Goal: Information Seeking & Learning: Learn about a topic

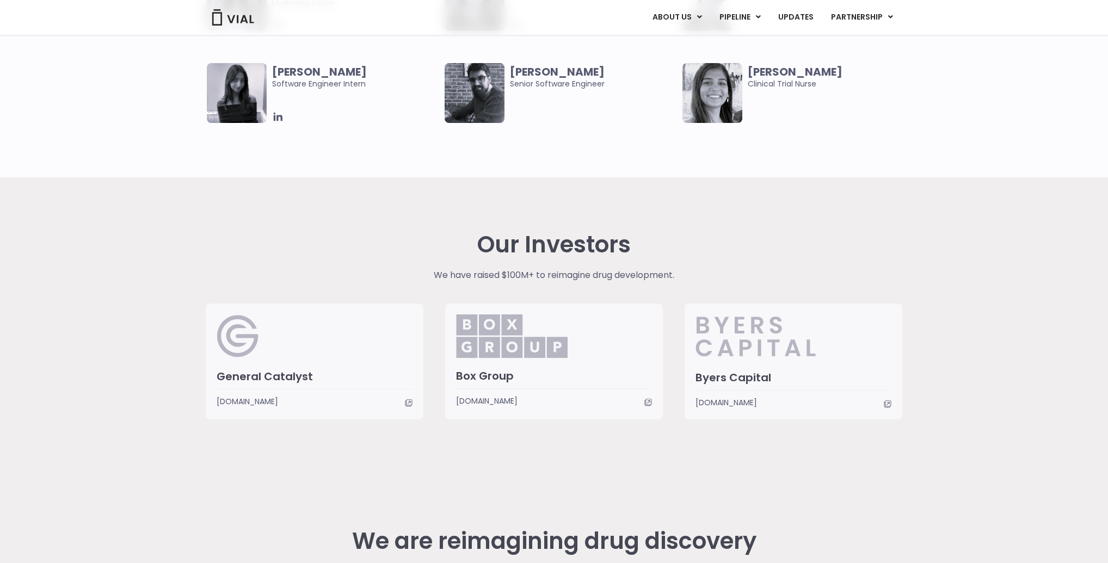
scroll to position [2394, 0]
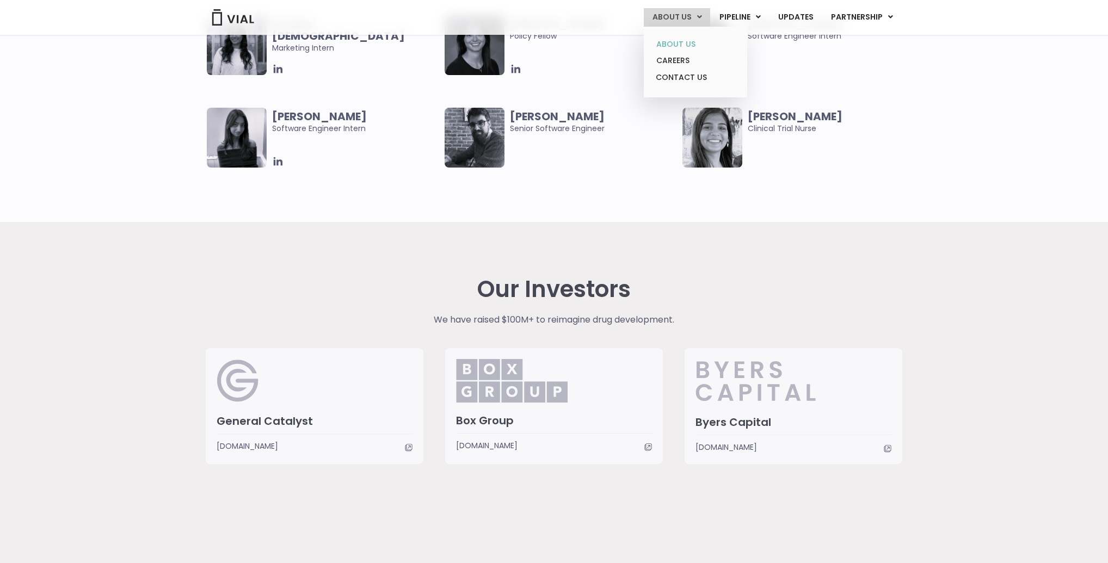
click at [696, 44] on link "ABOUT US" at bounding box center [695, 44] width 95 height 17
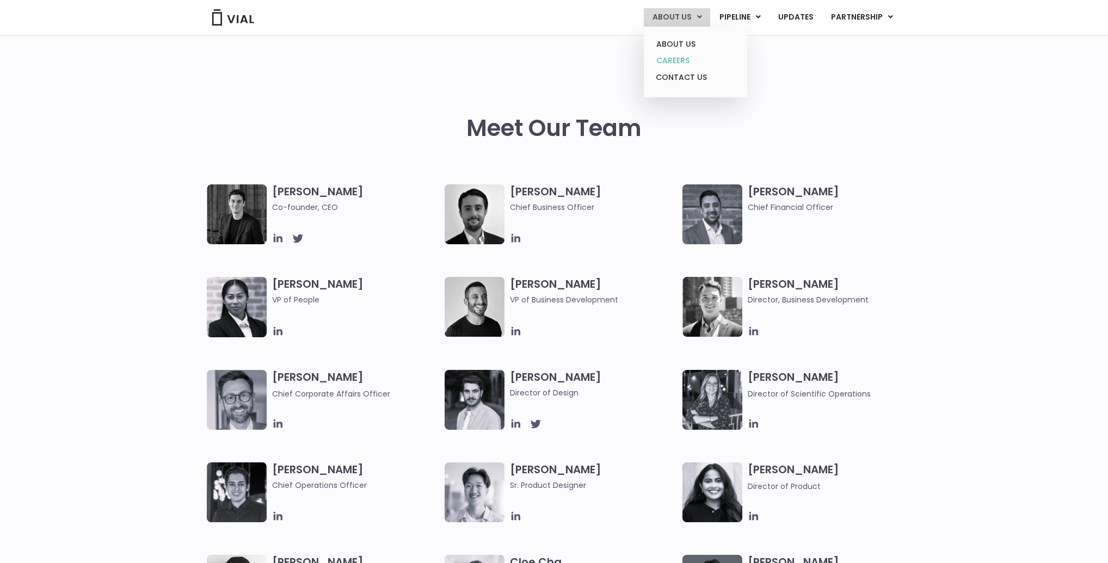
click at [681, 59] on link "CAREERS" at bounding box center [695, 60] width 95 height 17
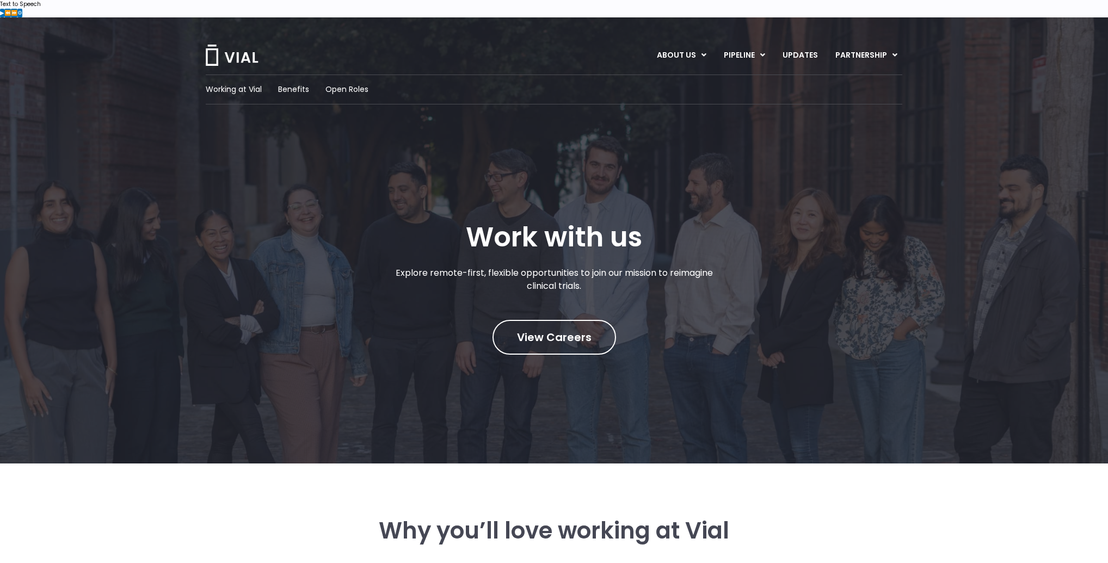
click at [199, 46] on div "ABOUT US ABOUT US CAREERS CONTACT US PIPELINE TL1A HLE PHASE 2 INHBE/ACTIVIN E …" at bounding box center [554, 46] width 1108 height 59
click at [235, 45] on img at bounding box center [232, 55] width 54 height 21
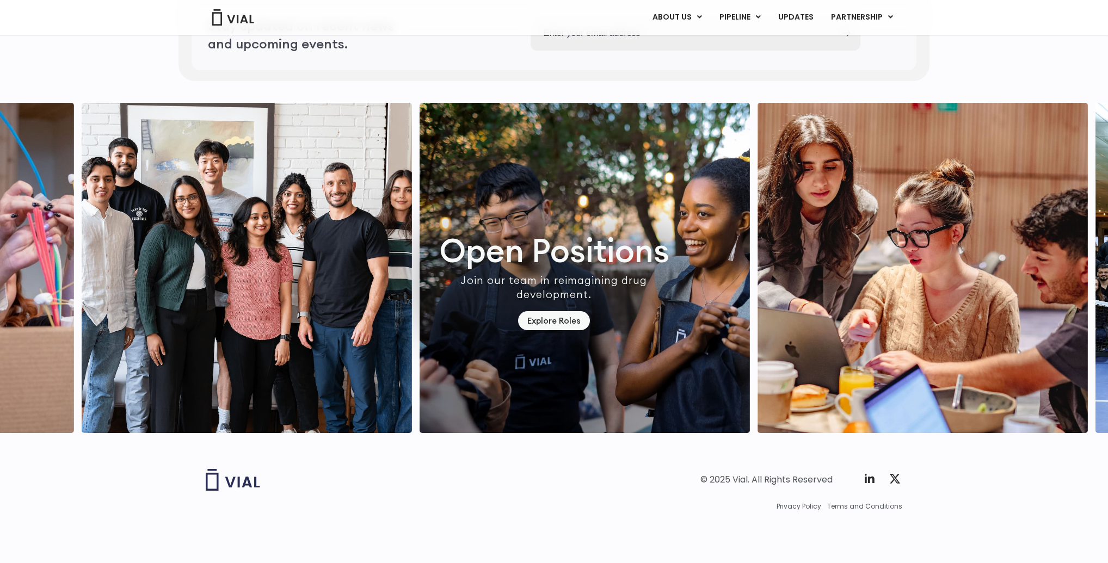
scroll to position [3019, 0]
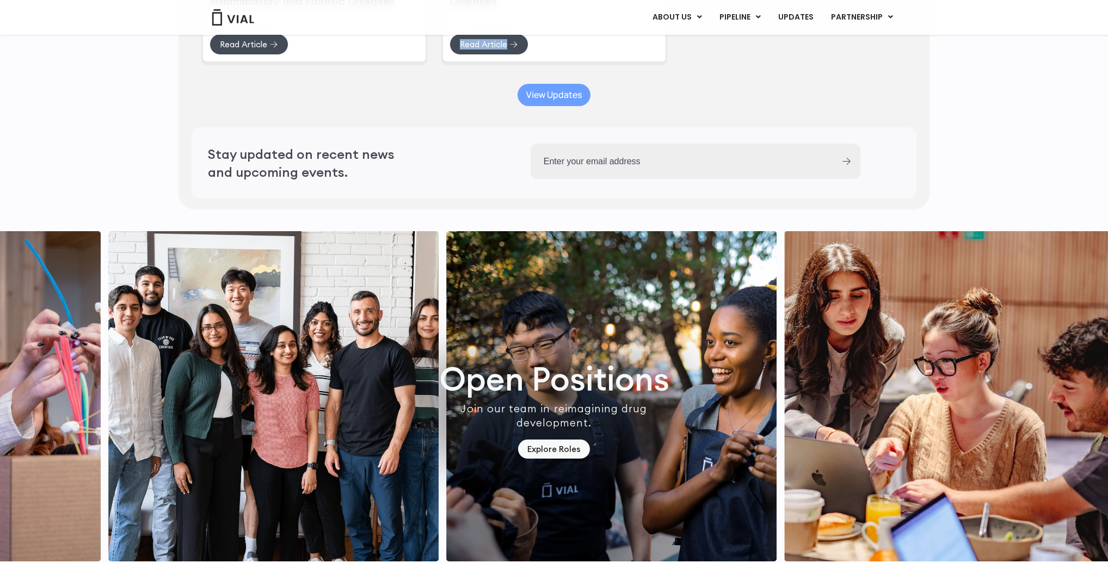
click at [567, 106] on link "View Updates" at bounding box center [553, 95] width 73 height 22
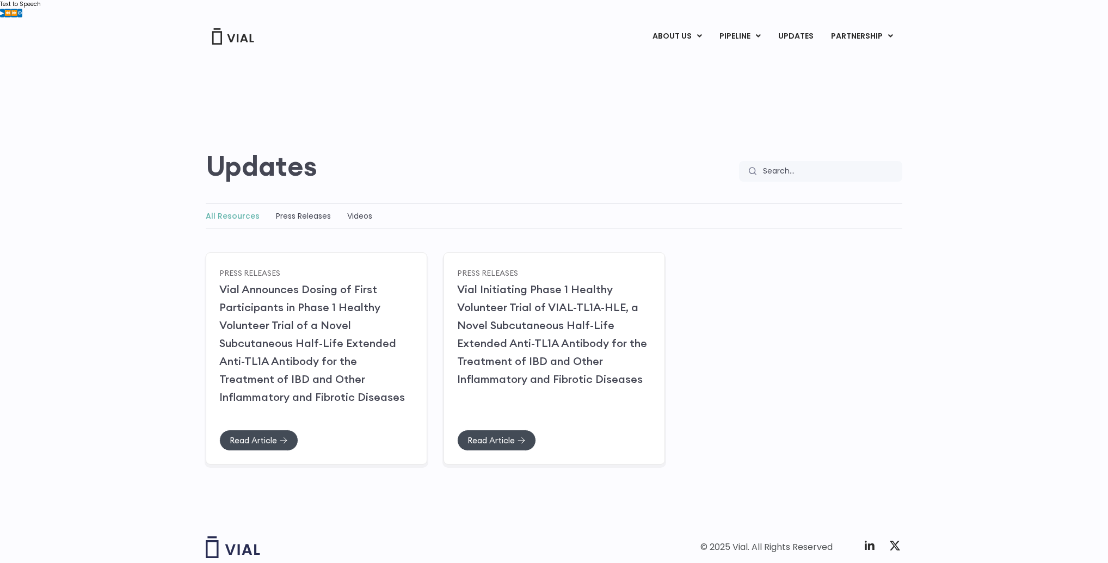
click at [315, 209] on div "Press Releases" at bounding box center [303, 215] width 55 height 13
click at [313, 211] on link "Press Releases" at bounding box center [303, 216] width 55 height 11
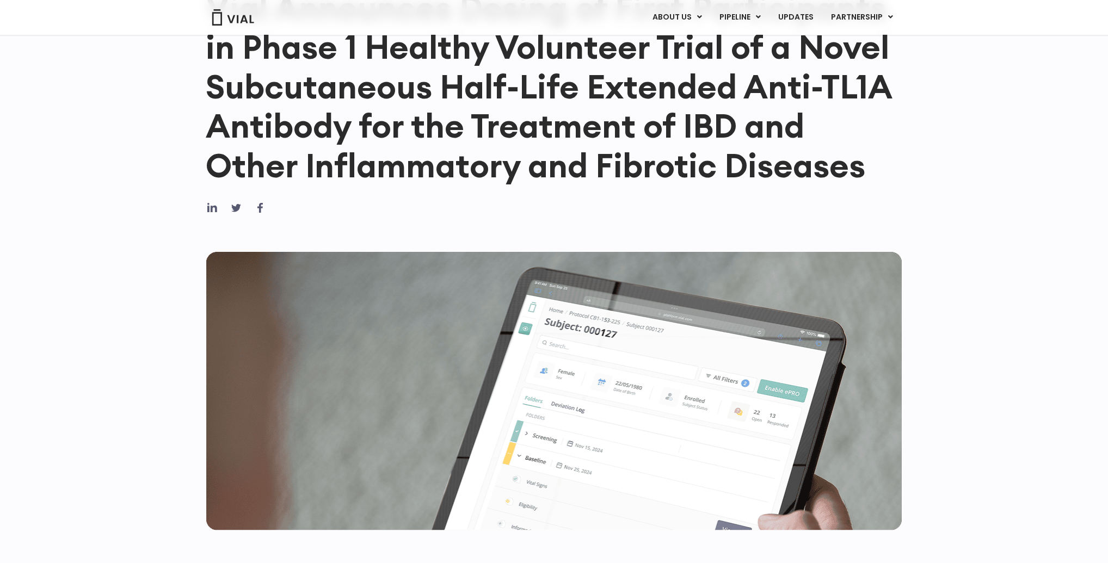
scroll to position [361, 0]
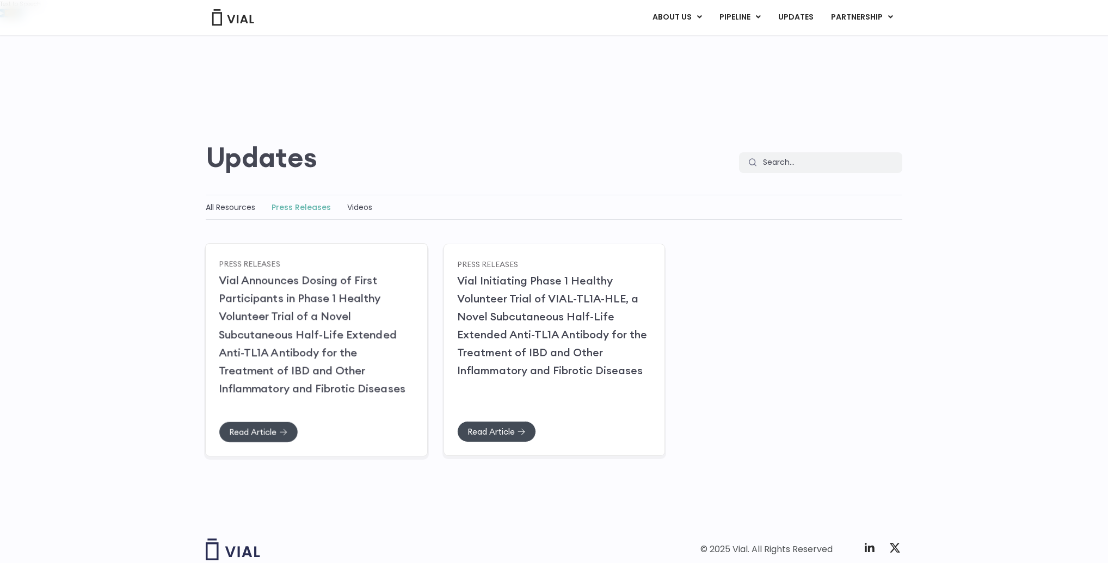
scroll to position [51, 0]
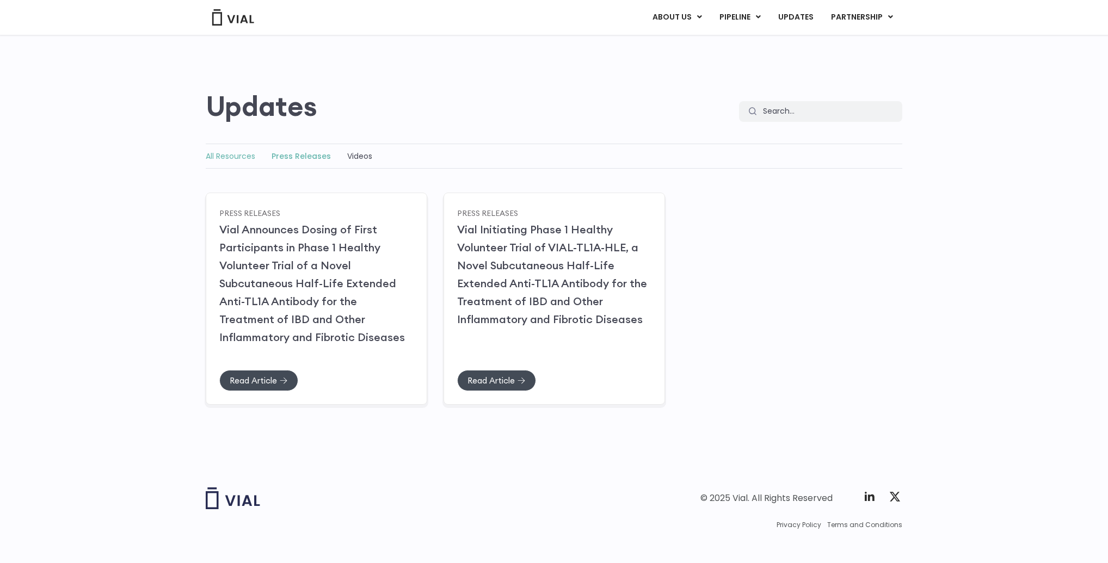
click at [247, 151] on link "All Resources" at bounding box center [231, 156] width 50 height 11
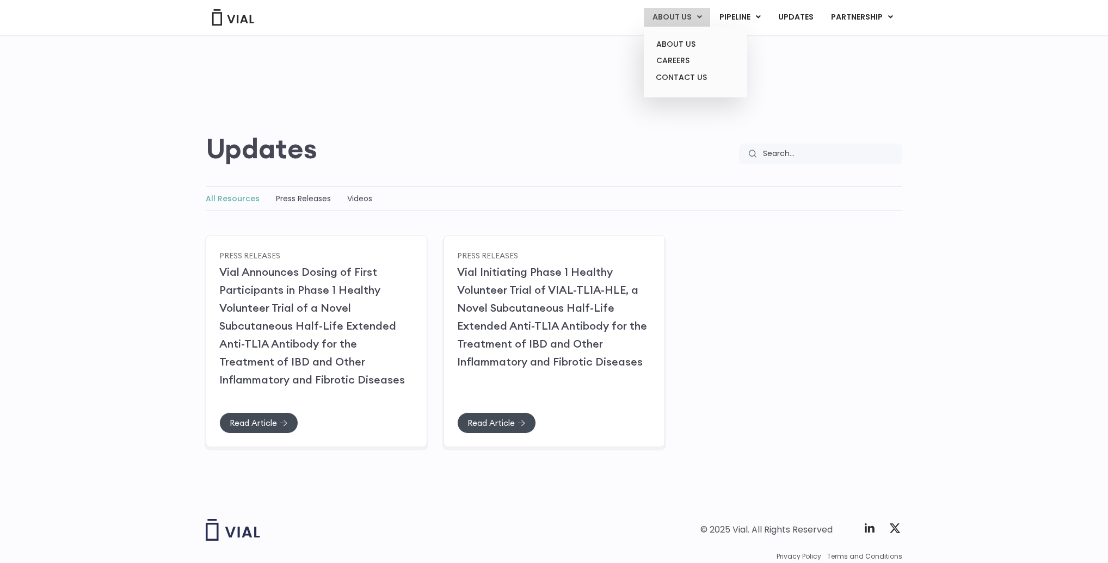
scroll to position [49, 0]
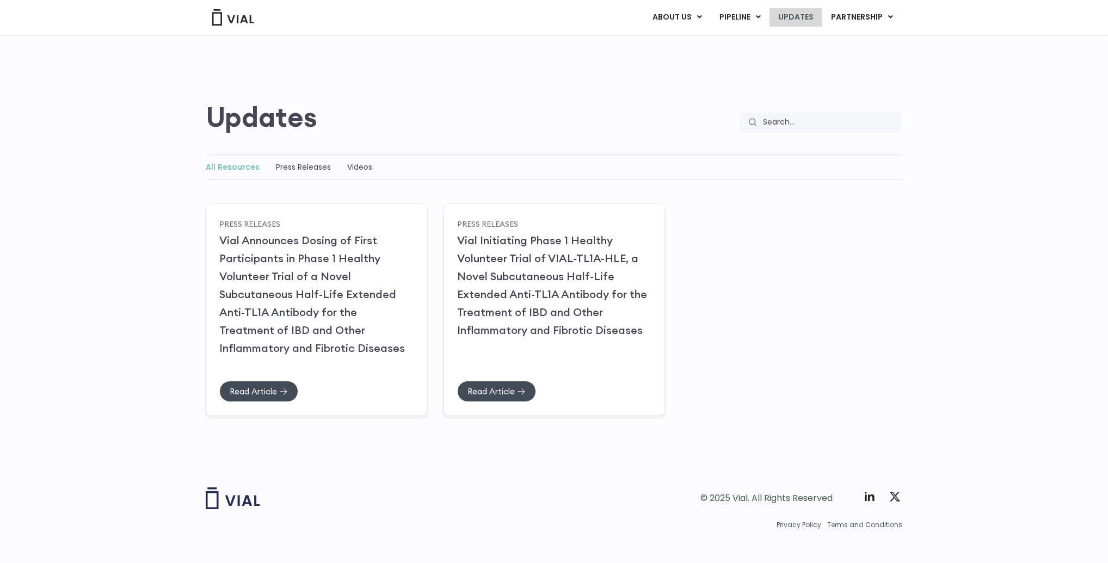
click at [817, 19] on link "UPDATES" at bounding box center [795, 17] width 52 height 19
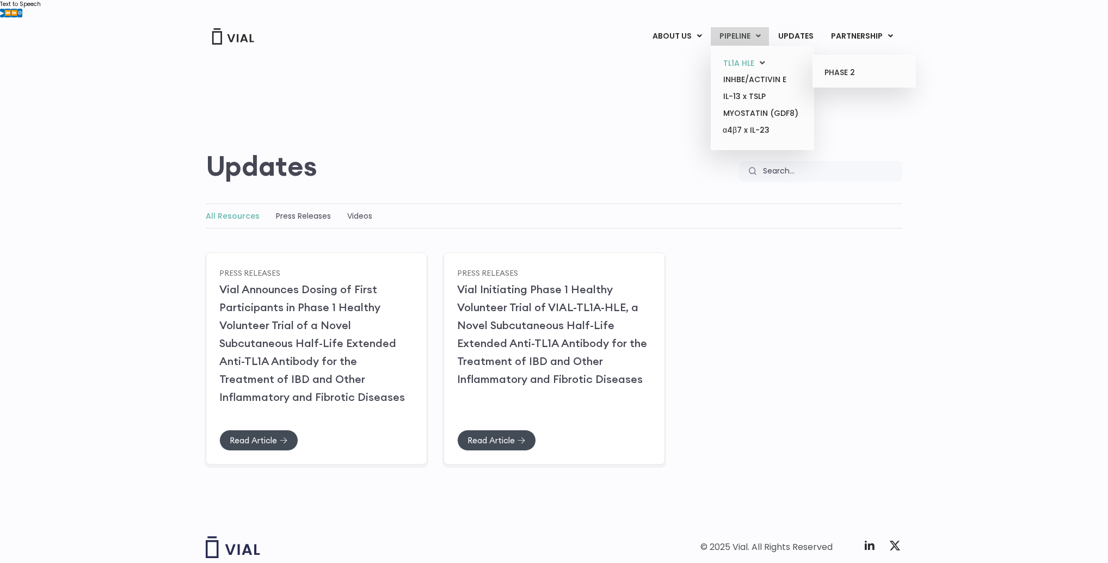
click at [732, 59] on link "TL1A HLE" at bounding box center [761, 63] width 95 height 17
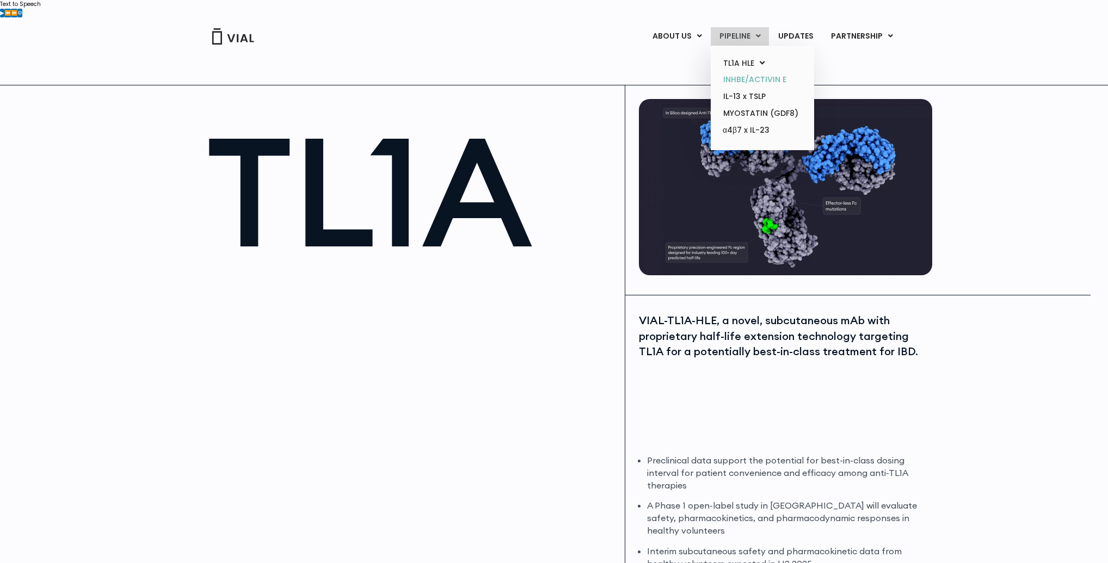
click at [751, 79] on link "INHBE/ACTIVIN E" at bounding box center [761, 79] width 95 height 17
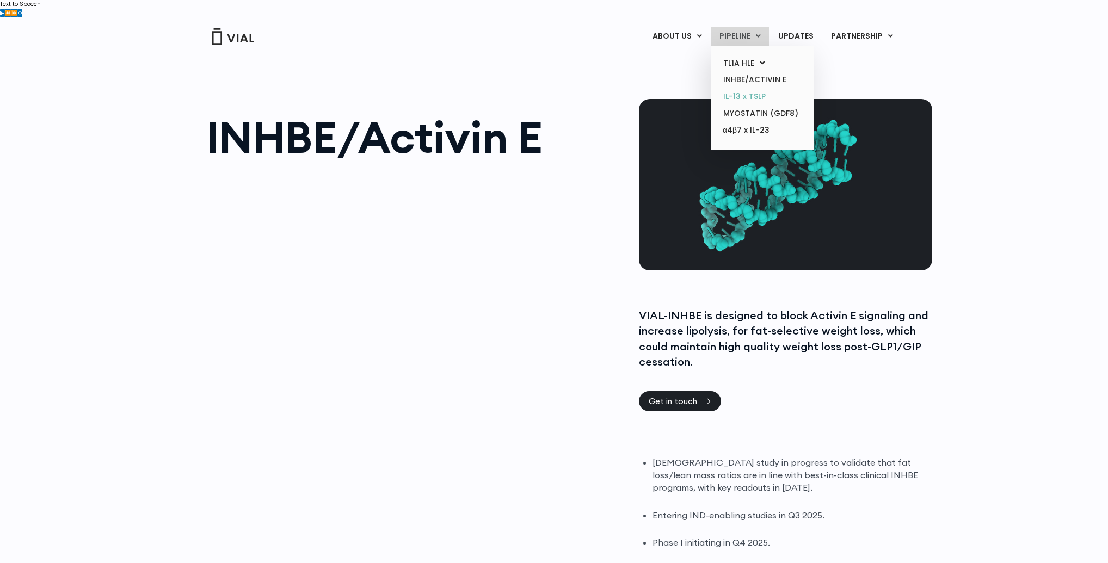
click at [747, 95] on link "IL-13 x TSLP" at bounding box center [761, 96] width 95 height 17
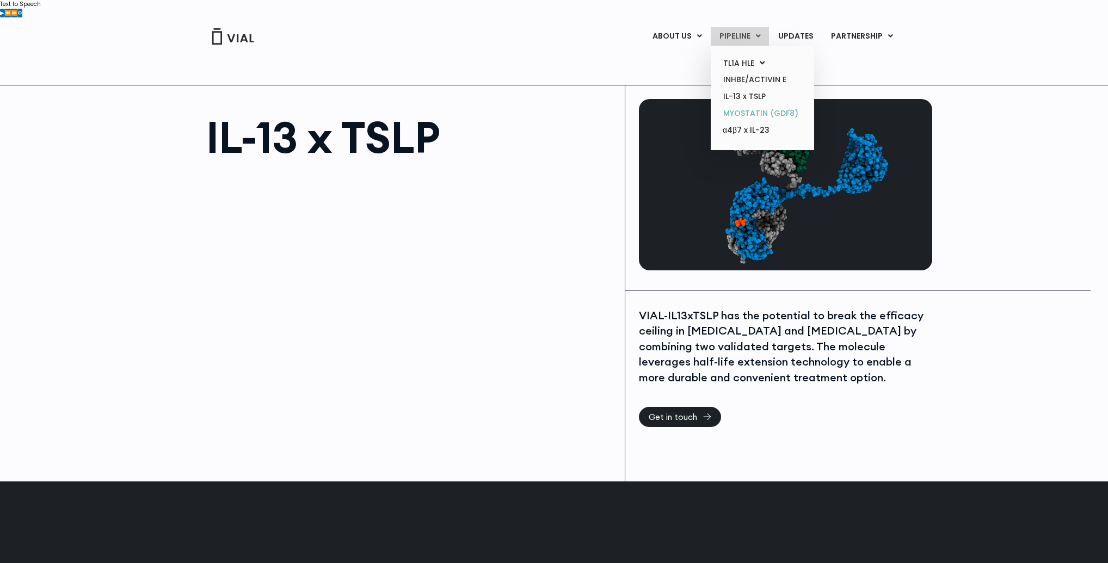
click at [744, 110] on link "MYOSTATIN (GDF8)" at bounding box center [761, 113] width 95 height 17
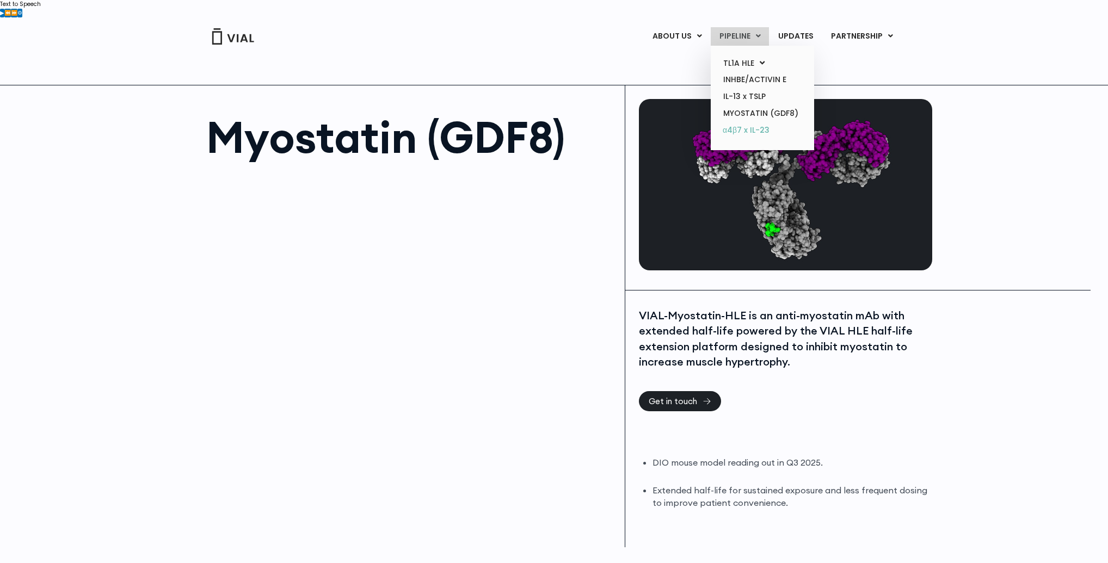
click at [744, 126] on link "α4β7 x IL-23" at bounding box center [761, 130] width 95 height 17
